Goal: Information Seeking & Learning: Understand process/instructions

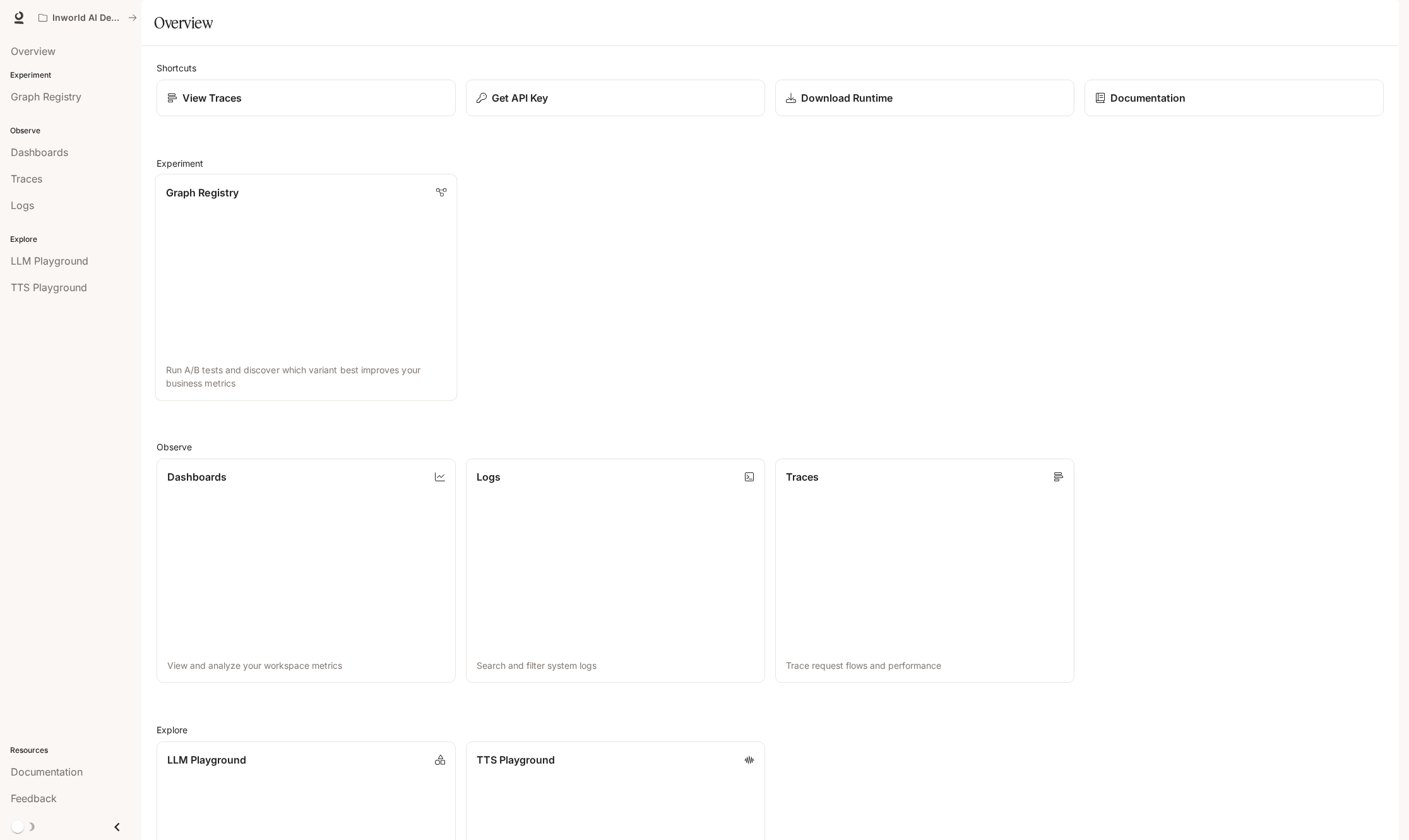
click at [206, 199] on p "Graph Registry" at bounding box center [202, 192] width 72 height 15
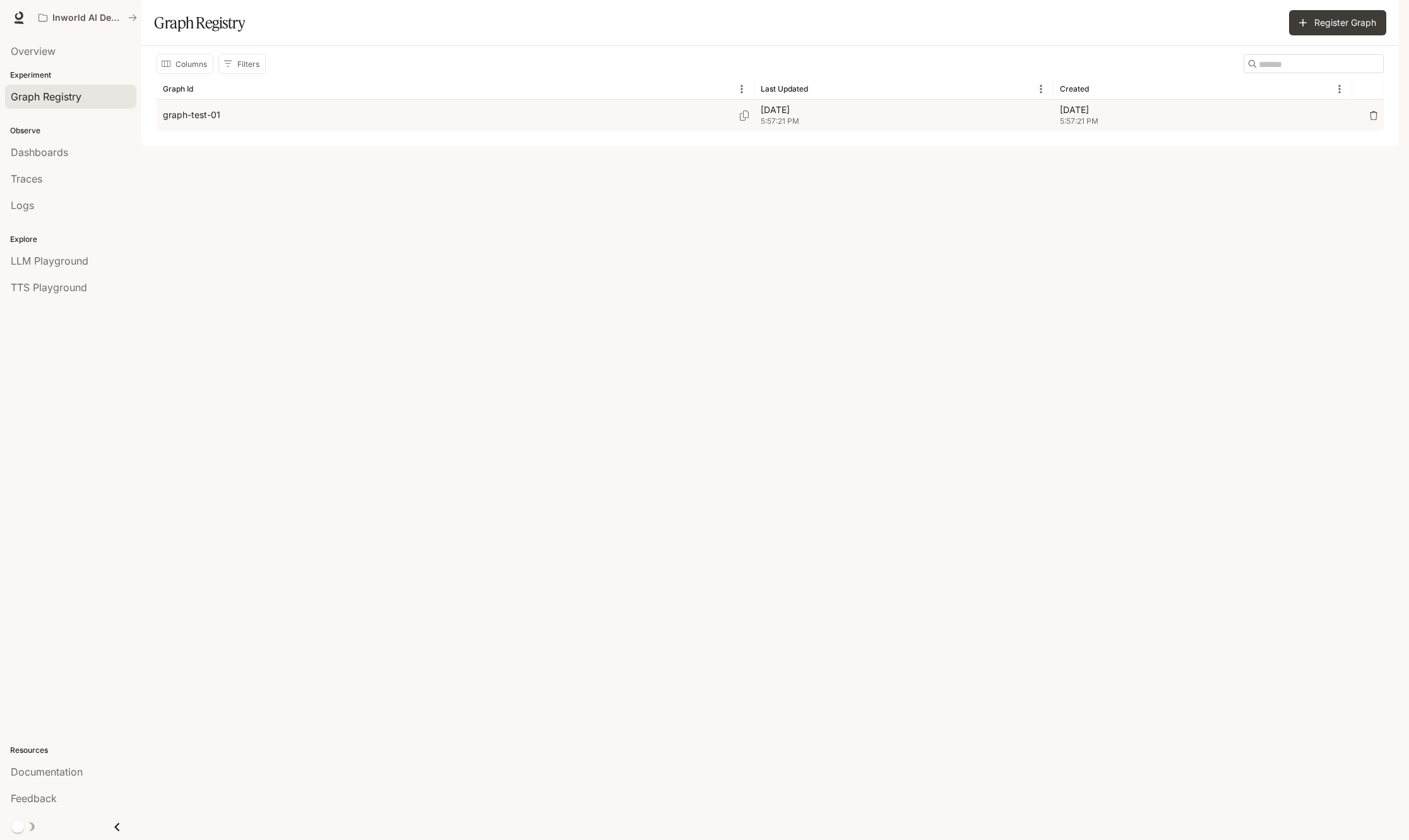
click at [192, 122] on p "graph-test-01" at bounding box center [192, 115] width 57 height 13
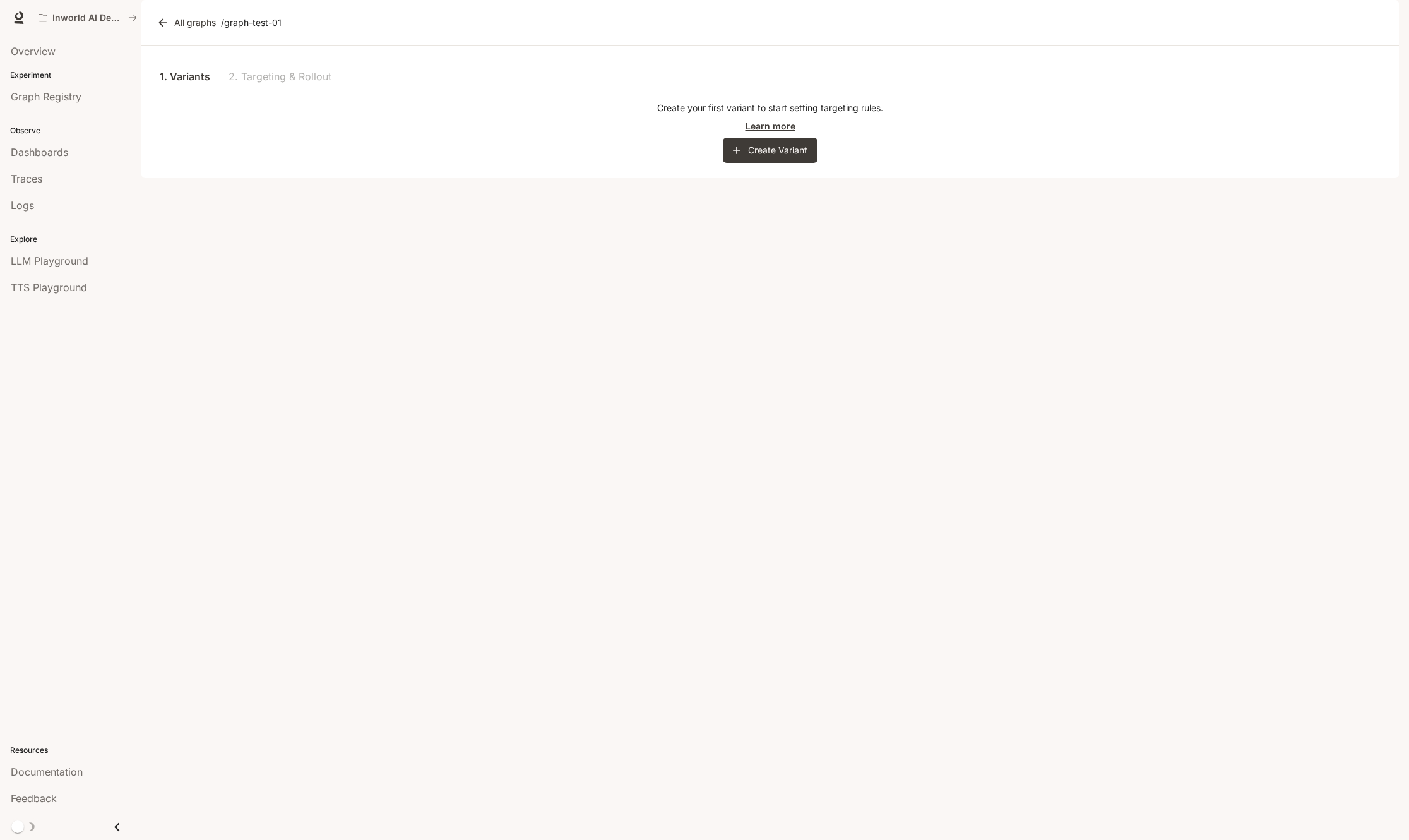
click at [768, 133] on link "Learn more" at bounding box center [770, 126] width 50 height 14
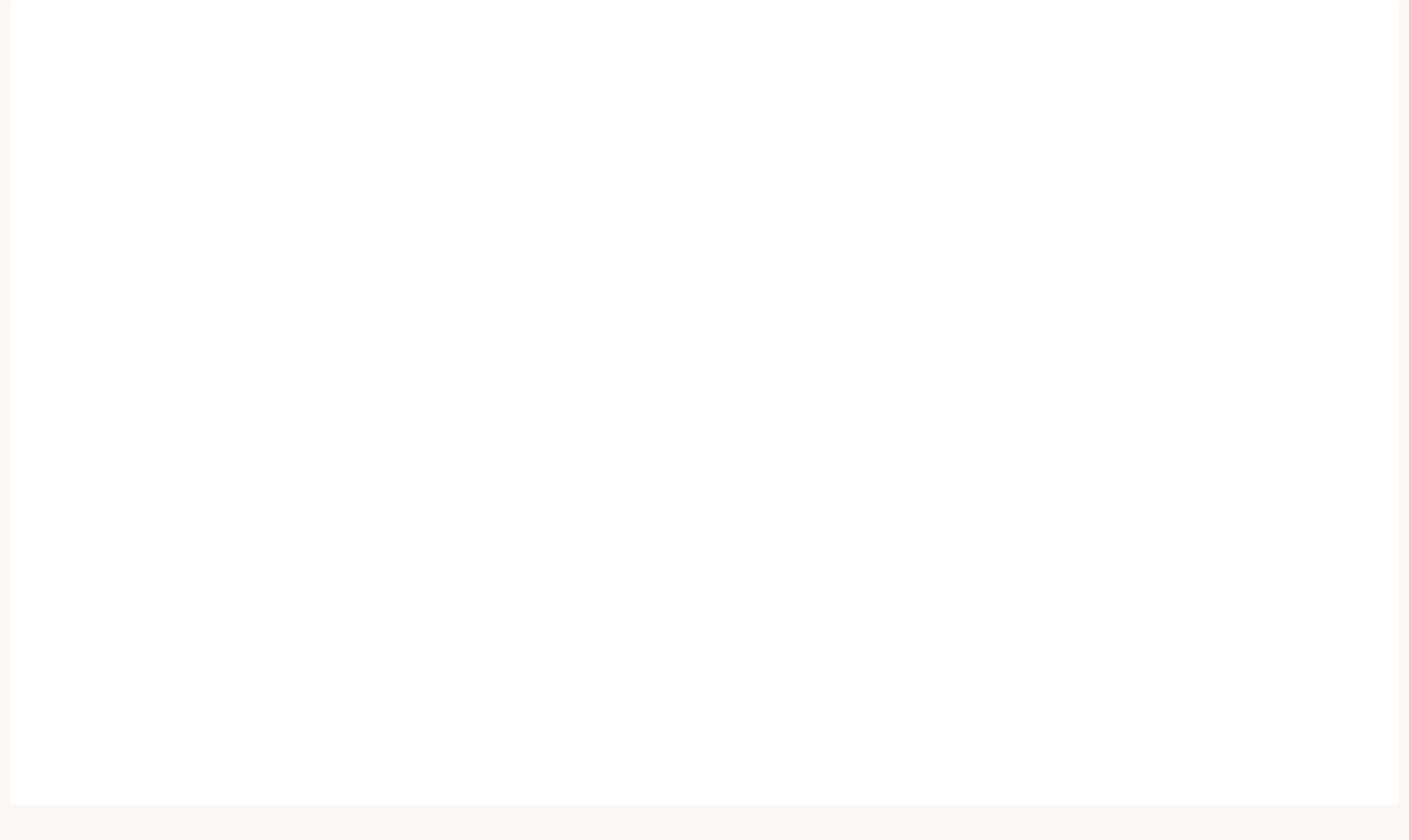
scroll to position [10, 0]
